Goal: Task Accomplishment & Management: Use online tool/utility

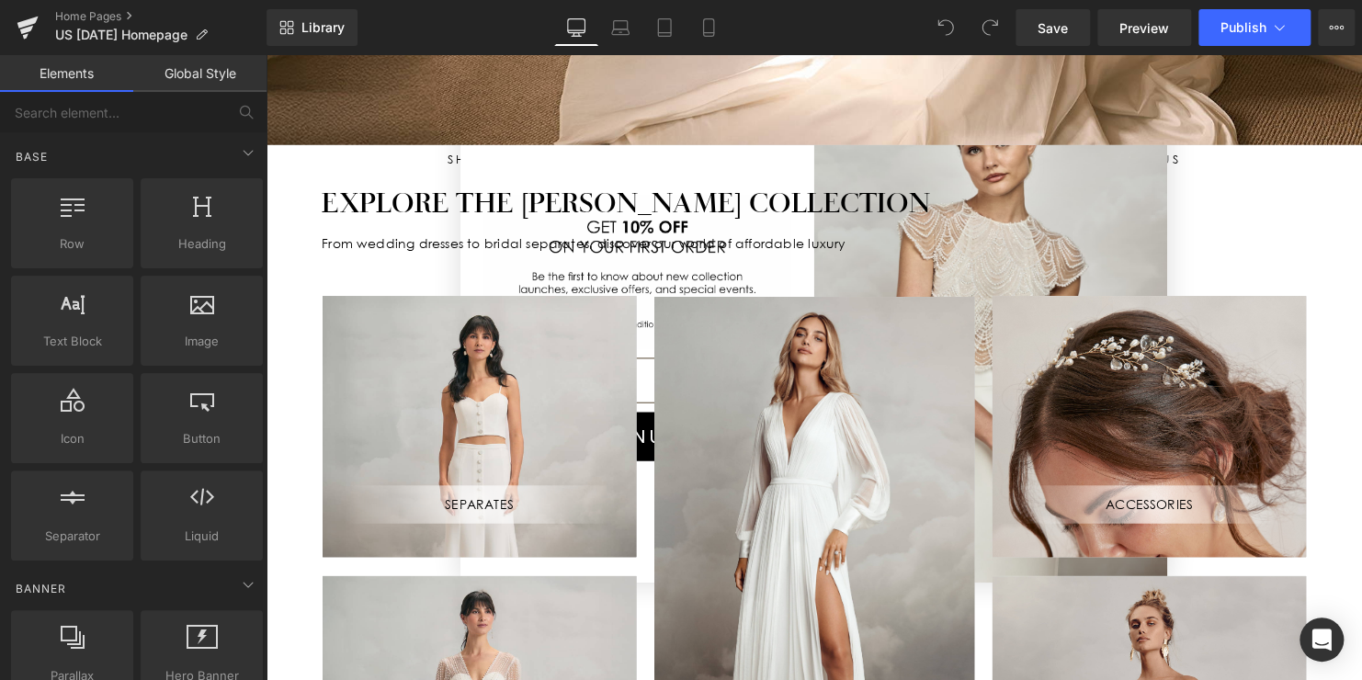
scroll to position [643, 0]
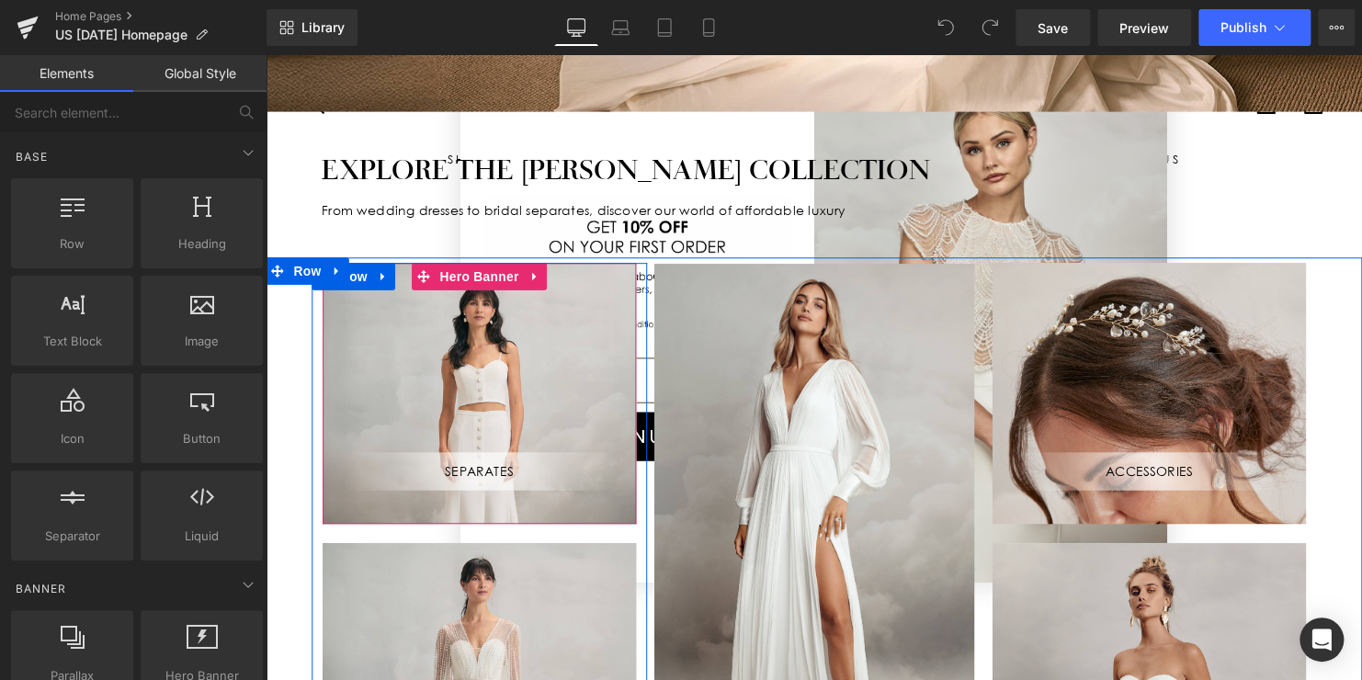
click at [487, 363] on div "SEPARATES Text Block" at bounding box center [482, 398] width 318 height 265
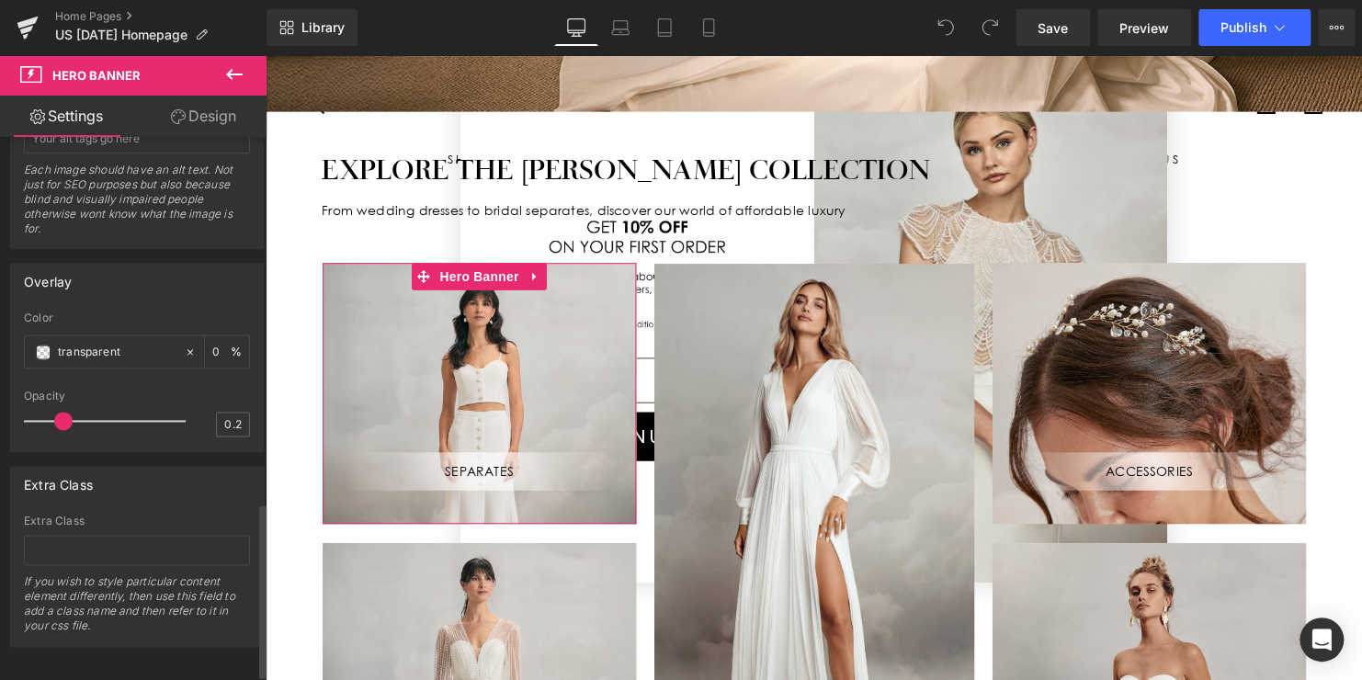
scroll to position [1160, 0]
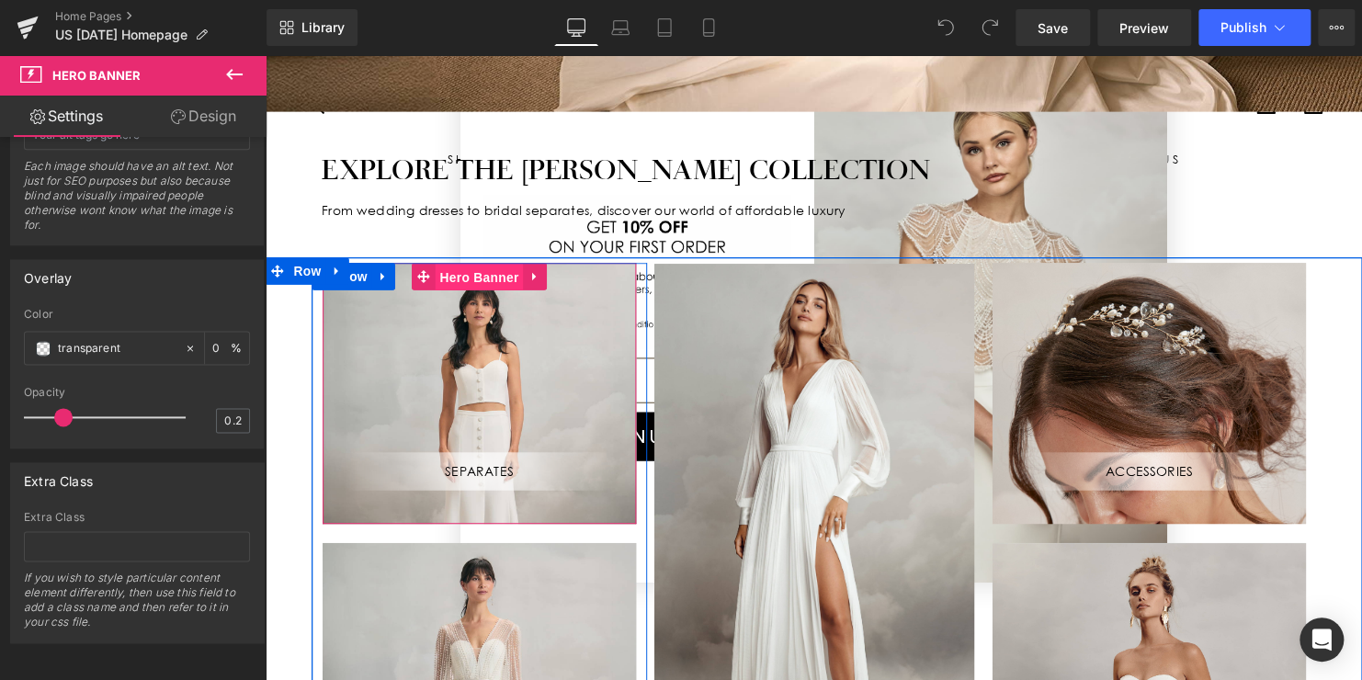
click at [472, 268] on span "Hero Banner" at bounding box center [481, 280] width 89 height 28
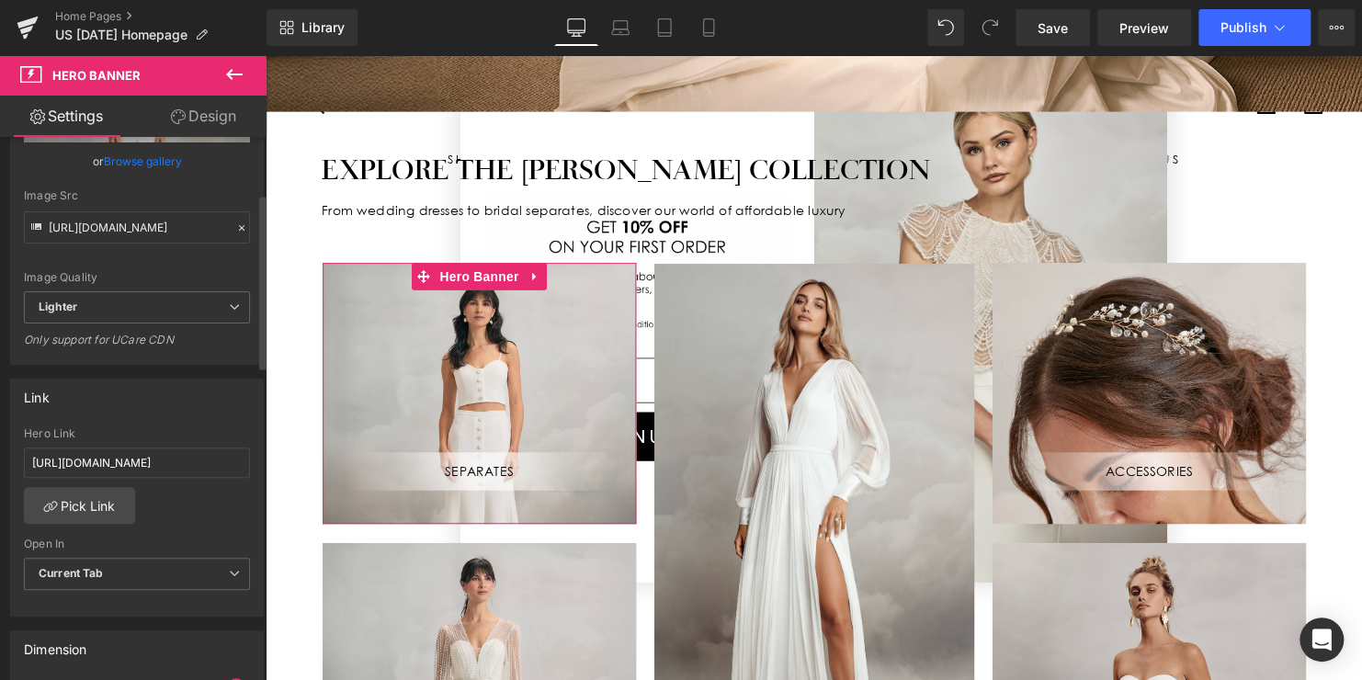
scroll to position [0, 0]
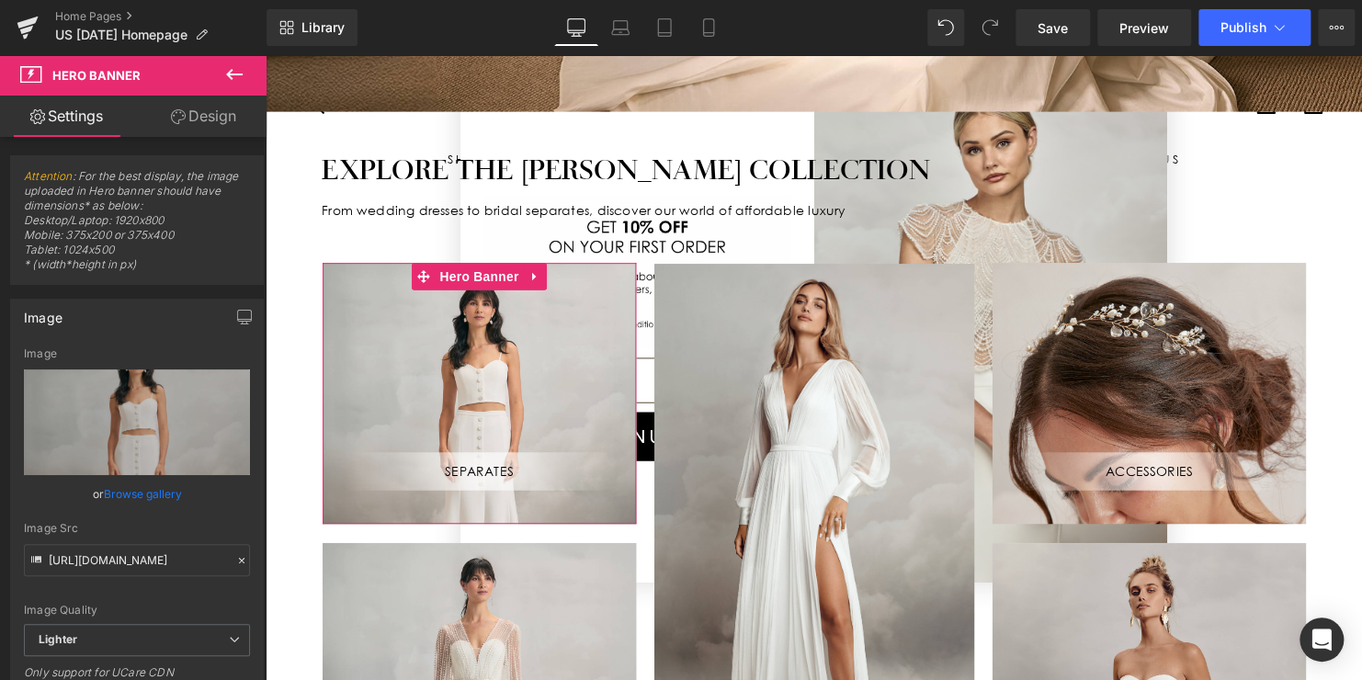
click at [207, 120] on link "Design" at bounding box center [203, 116] width 133 height 41
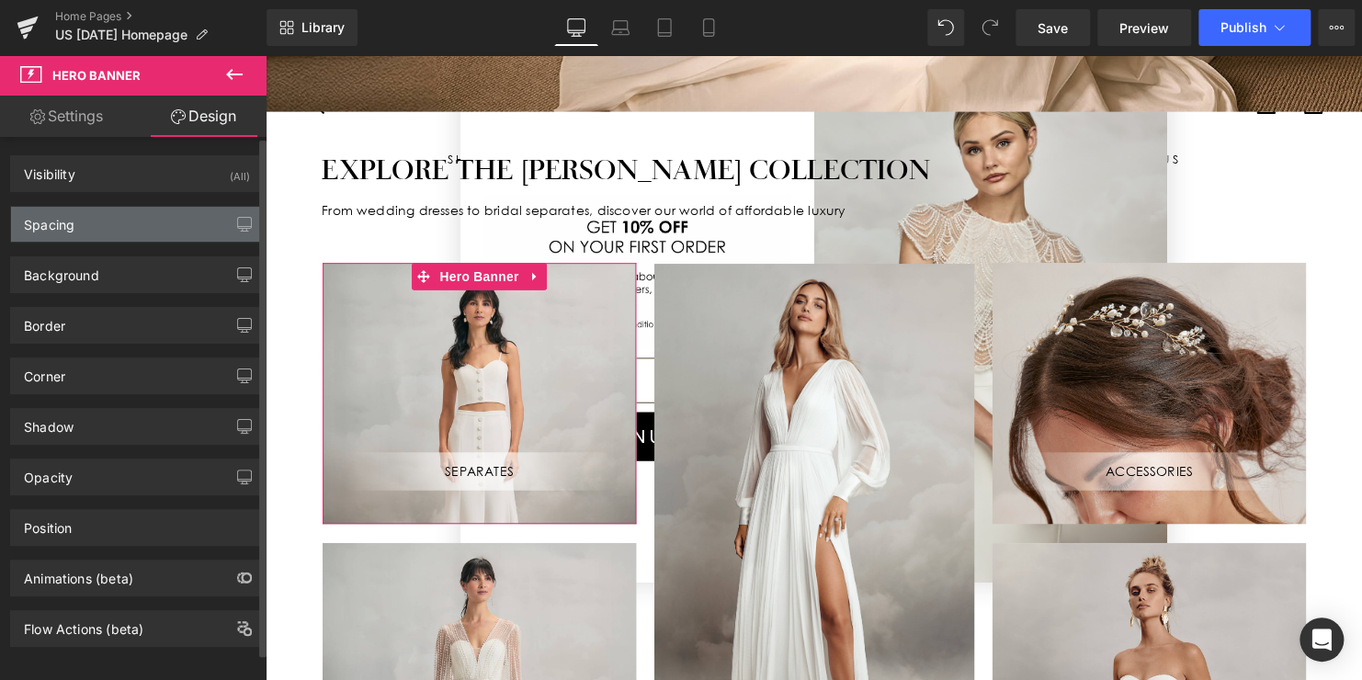
click at [154, 224] on div "Spacing" at bounding box center [137, 224] width 252 height 35
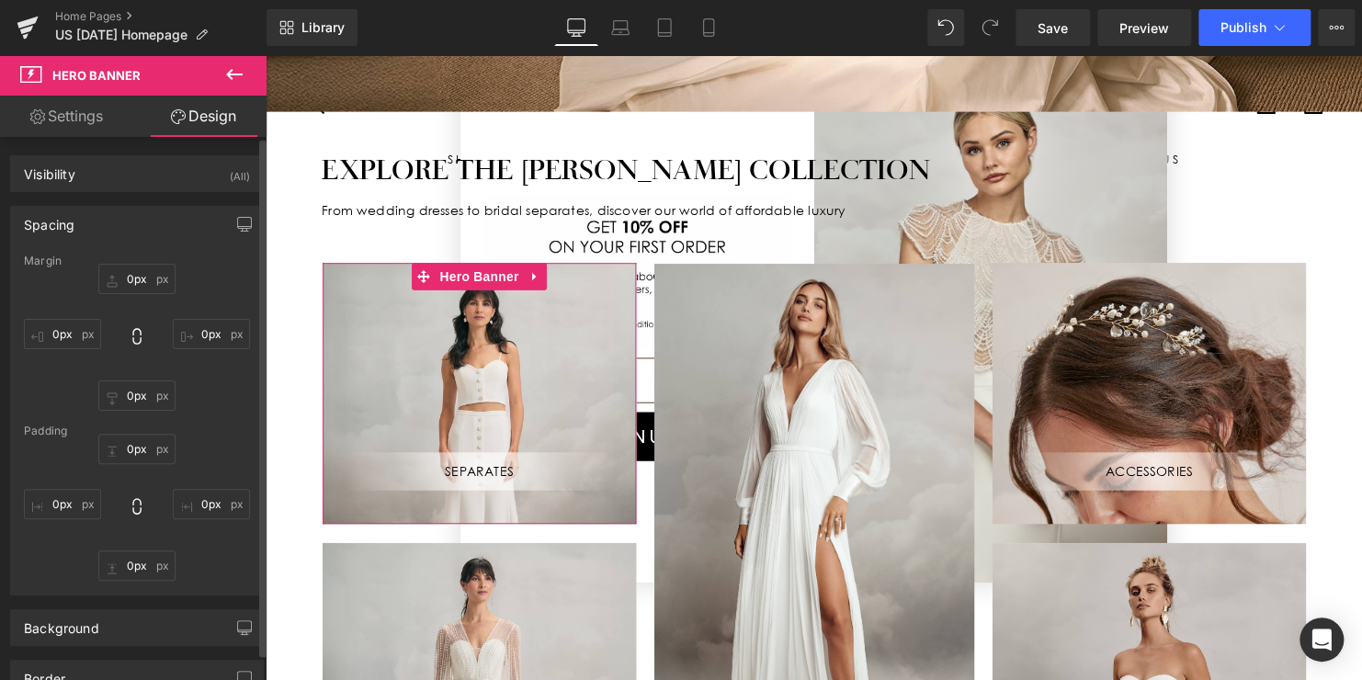
click at [154, 224] on div "Spacing" at bounding box center [137, 224] width 252 height 35
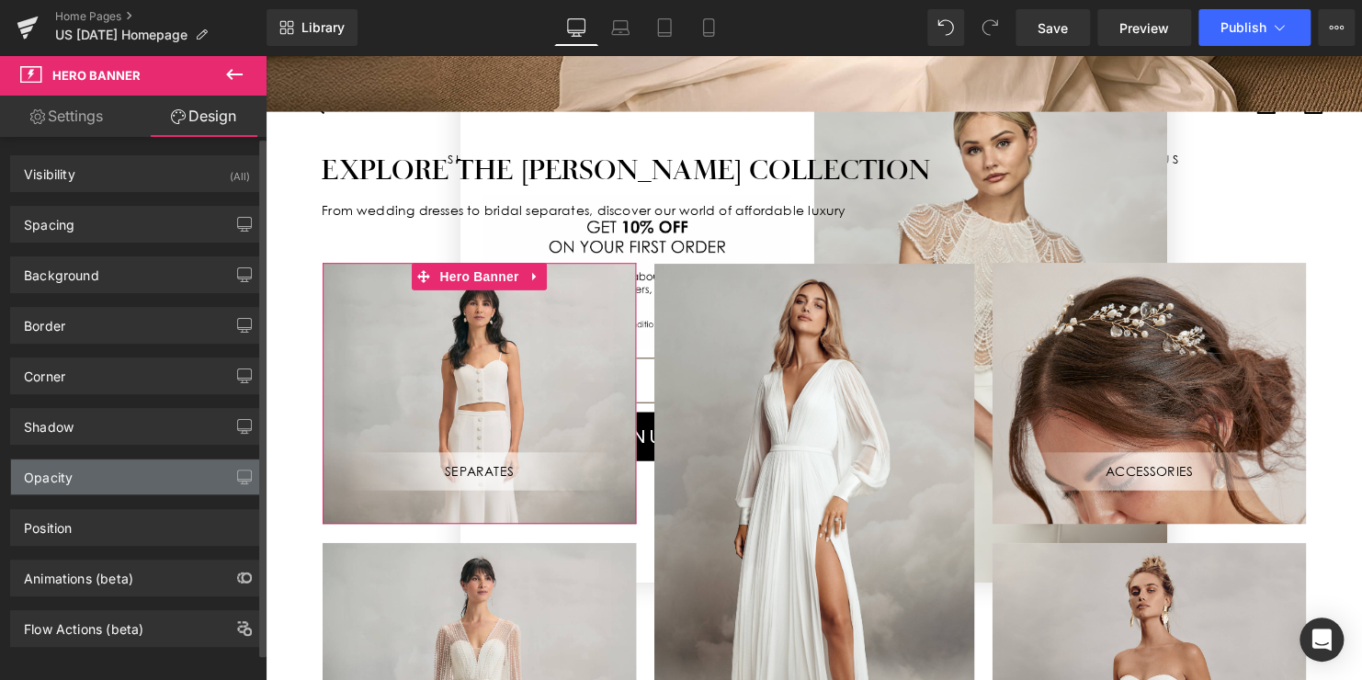
scroll to position [15, 0]
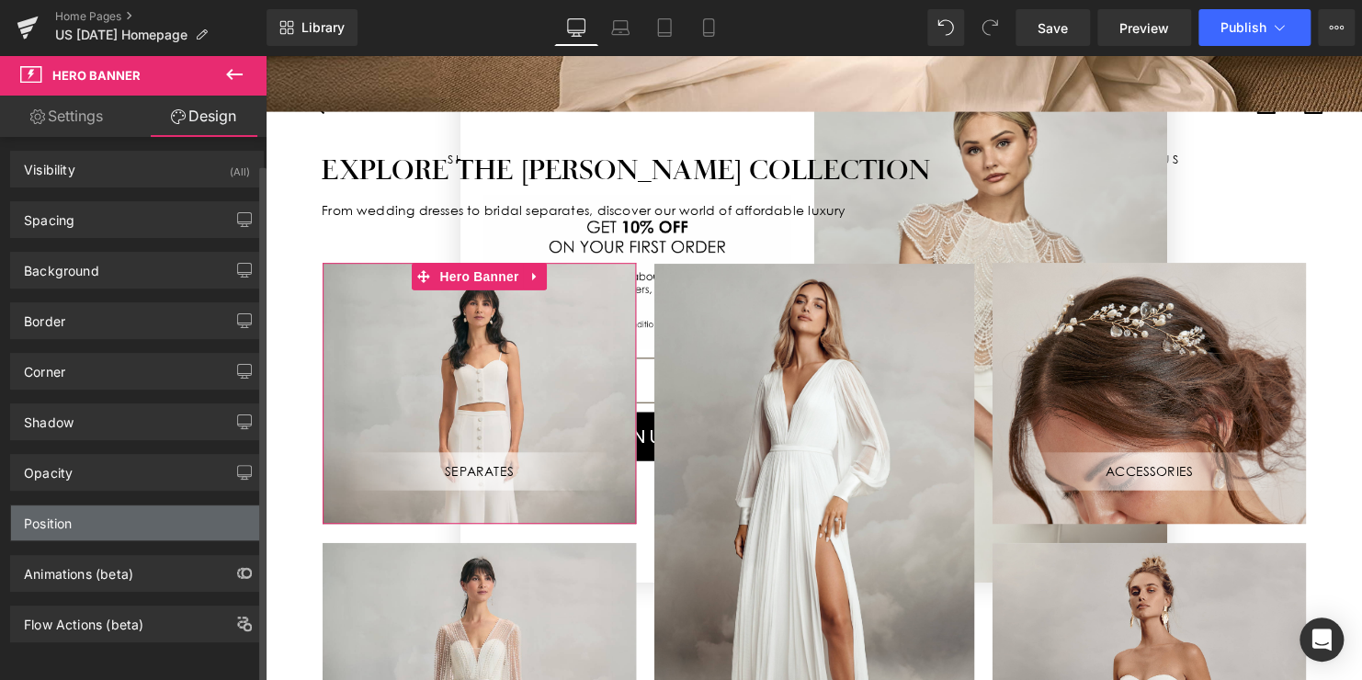
click at [119, 515] on div "Position" at bounding box center [137, 522] width 252 height 35
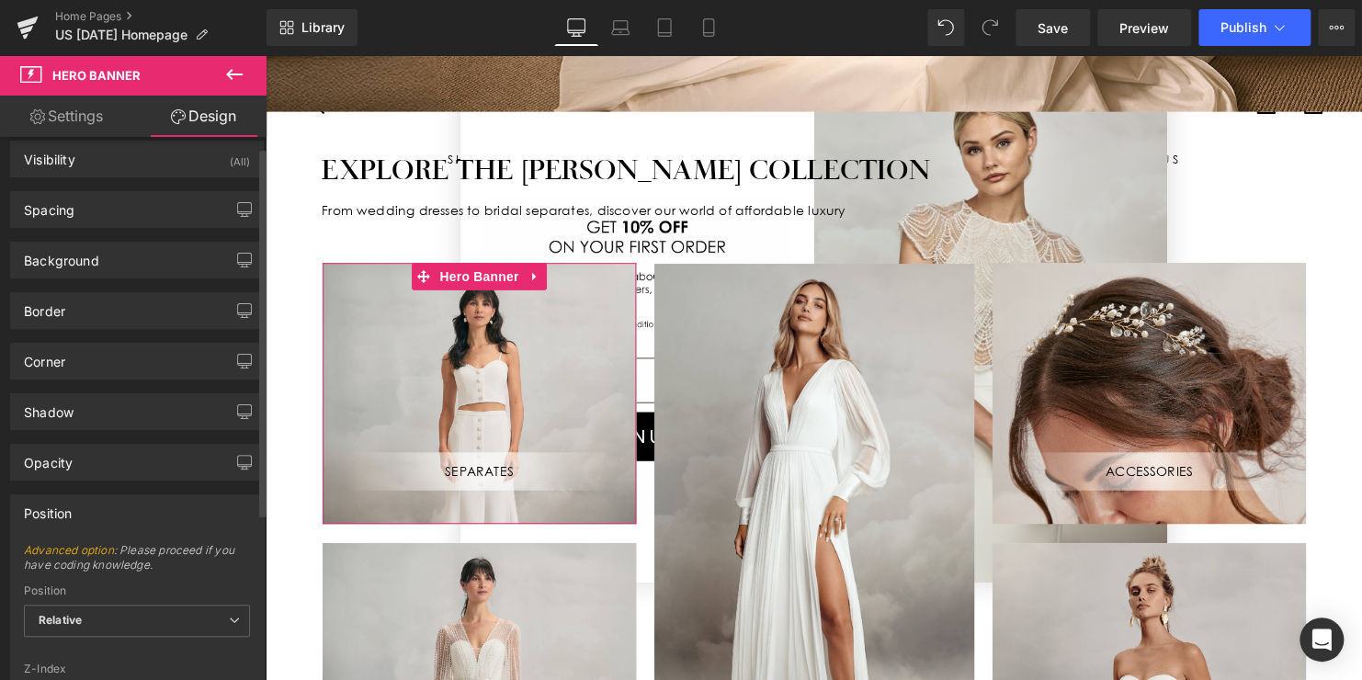
click at [117, 514] on div "Position" at bounding box center [137, 512] width 252 height 35
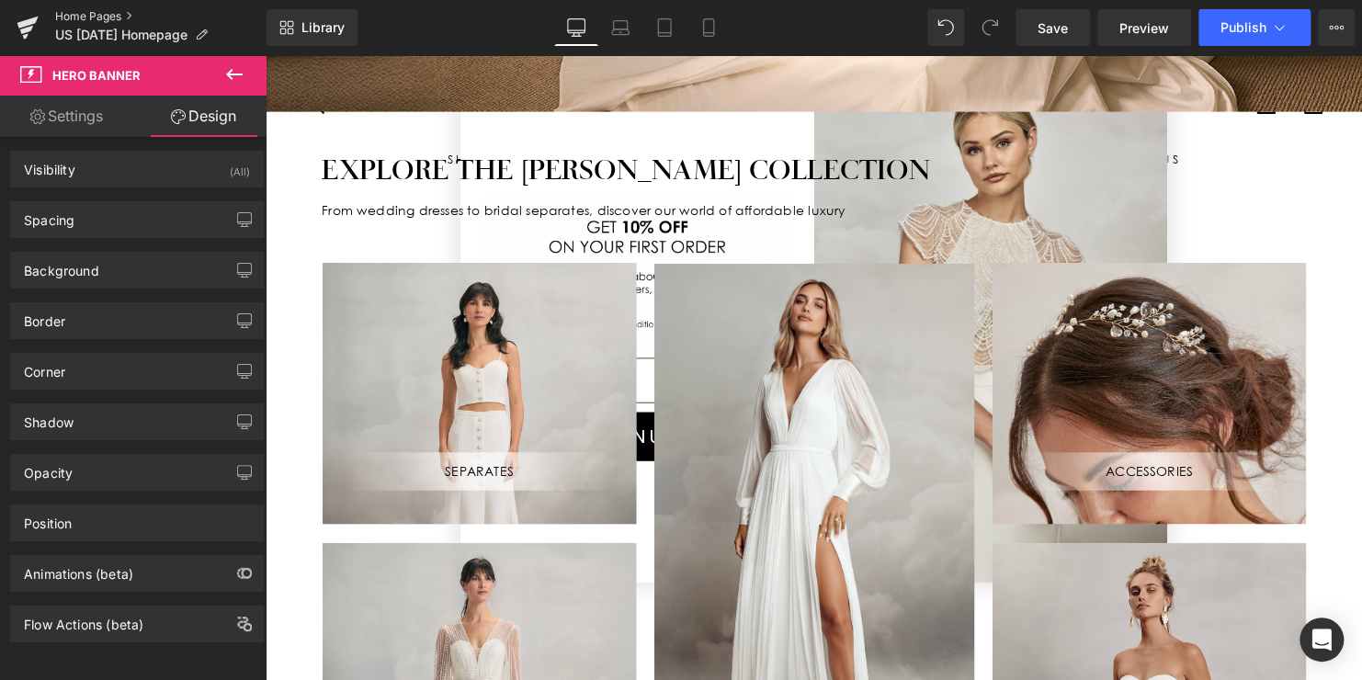
click at [89, 13] on link "Home Pages" at bounding box center [160, 16] width 211 height 15
